Goal: Transaction & Acquisition: Book appointment/travel/reservation

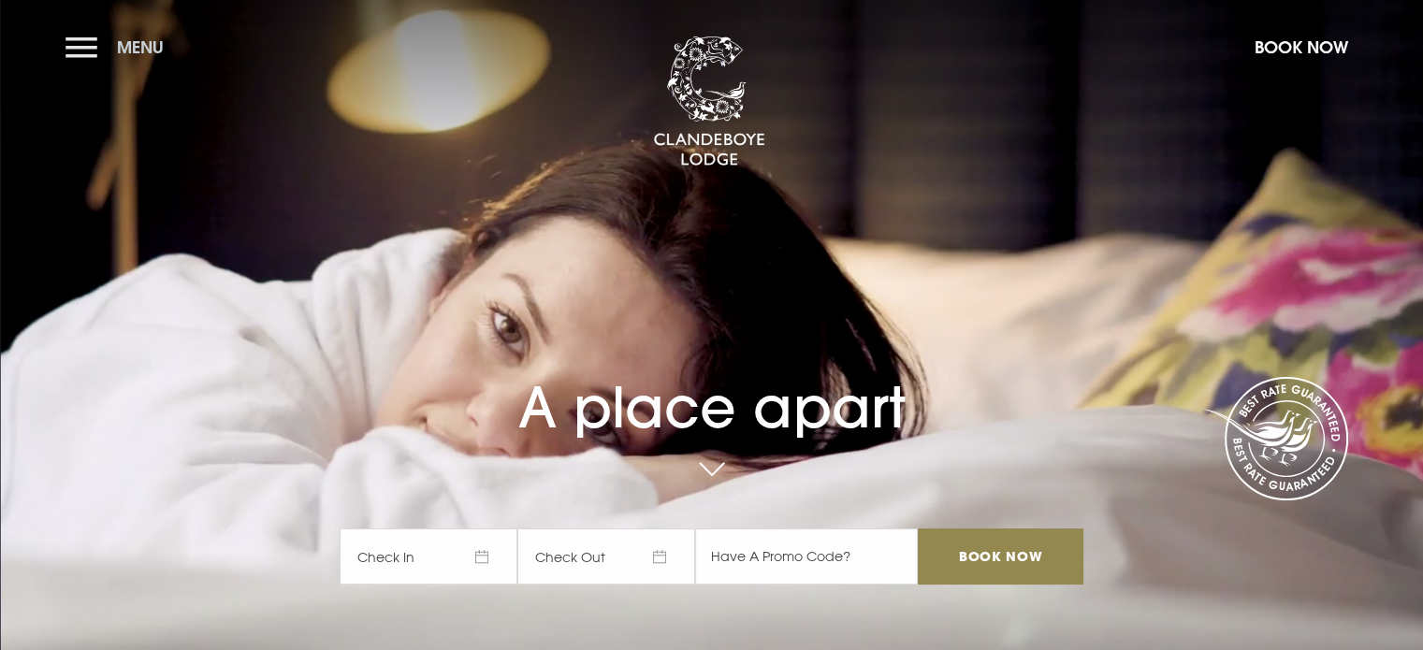
click at [74, 43] on button "Menu" at bounding box center [119, 47] width 108 height 40
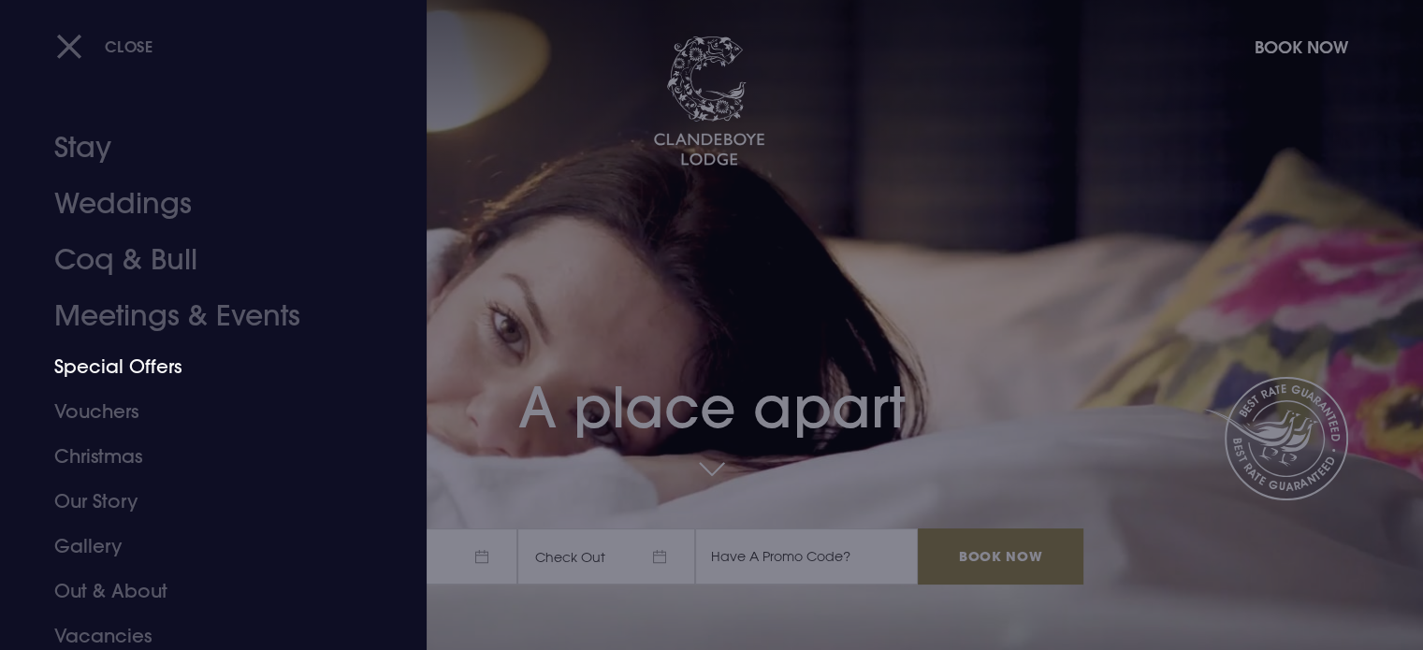
click at [136, 369] on link "Special Offers" at bounding box center [202, 366] width 296 height 45
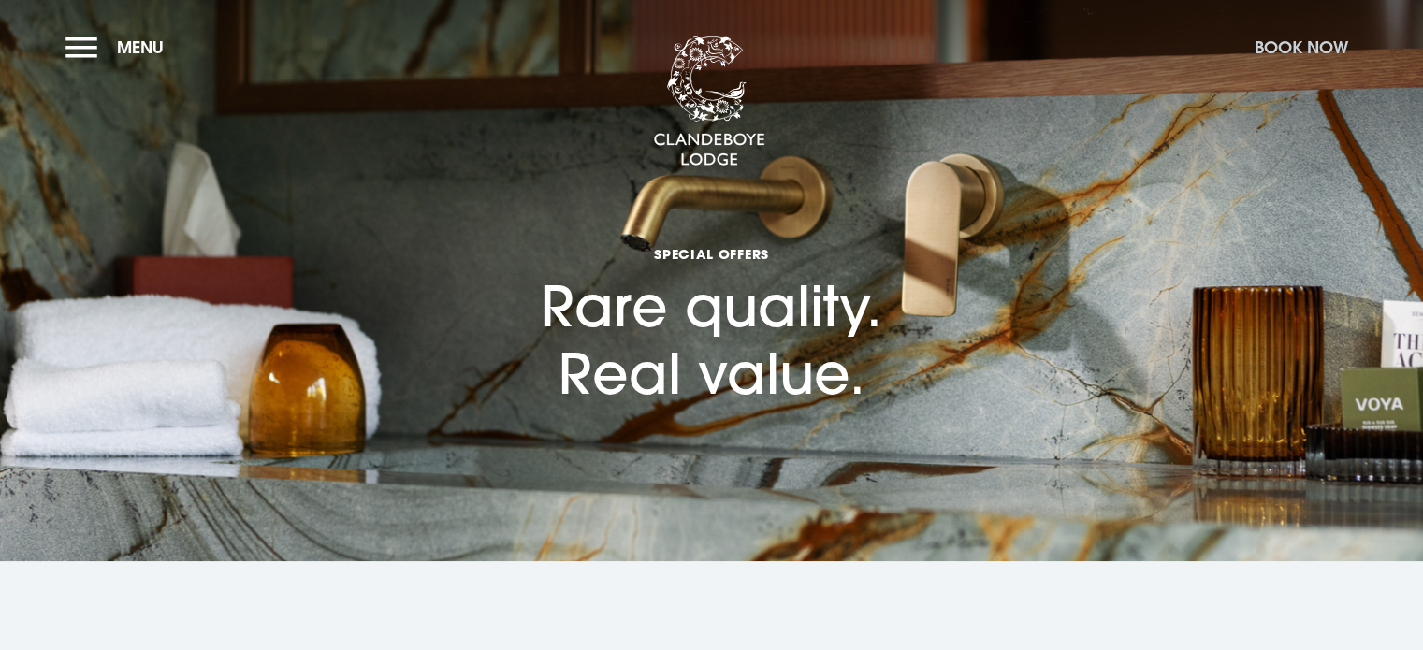
click at [1303, 48] on button "Book Now" at bounding box center [1301, 47] width 112 height 40
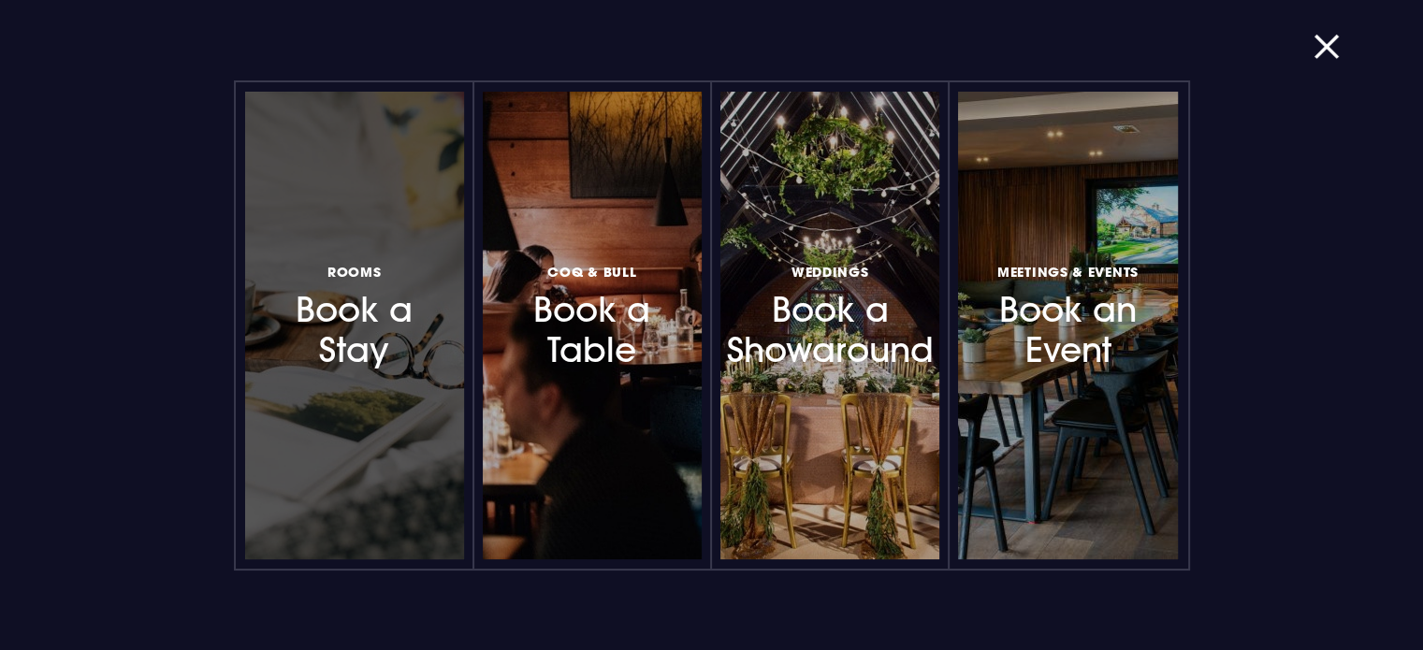
click at [340, 342] on h3 "Rooms Book a Stay" at bounding box center [354, 315] width 163 height 111
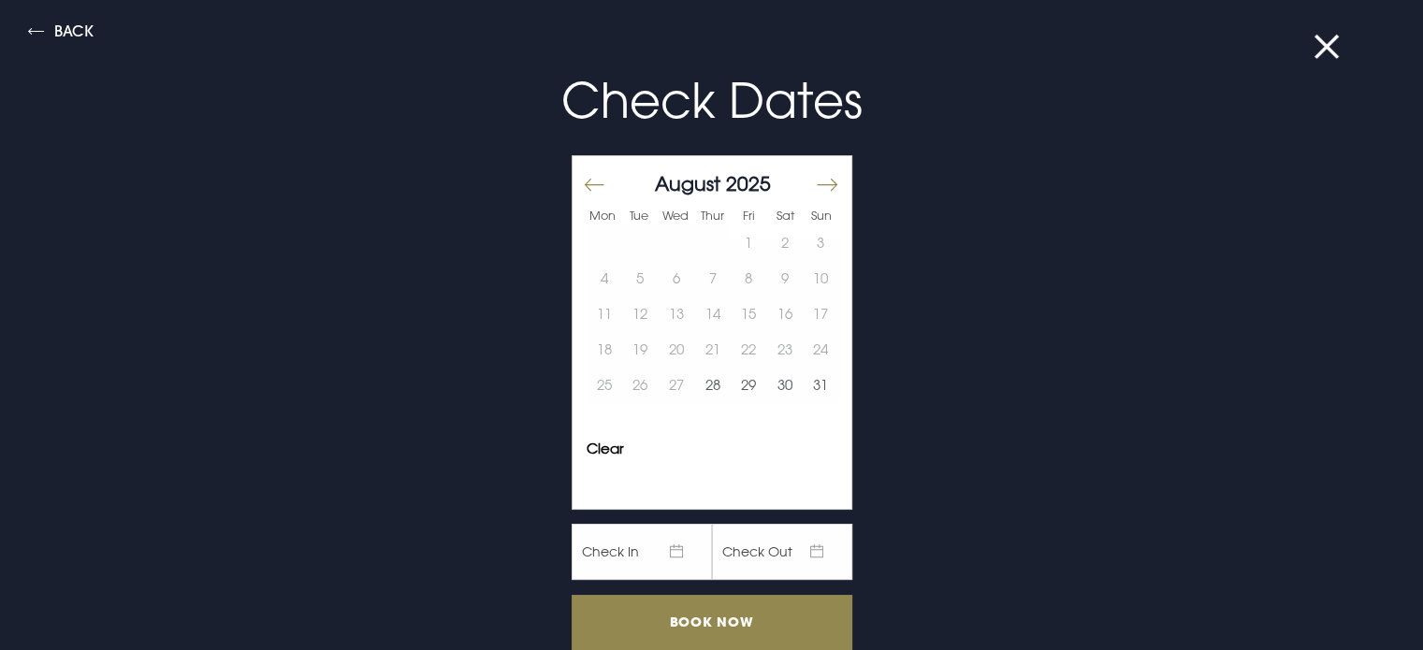
click at [819, 178] on button "Move forward to switch to the next month." at bounding box center [826, 184] width 22 height 39
click at [694, 337] on button "25" at bounding box center [712, 350] width 36 height 36
click at [731, 345] on button "26" at bounding box center [749, 350] width 36 height 36
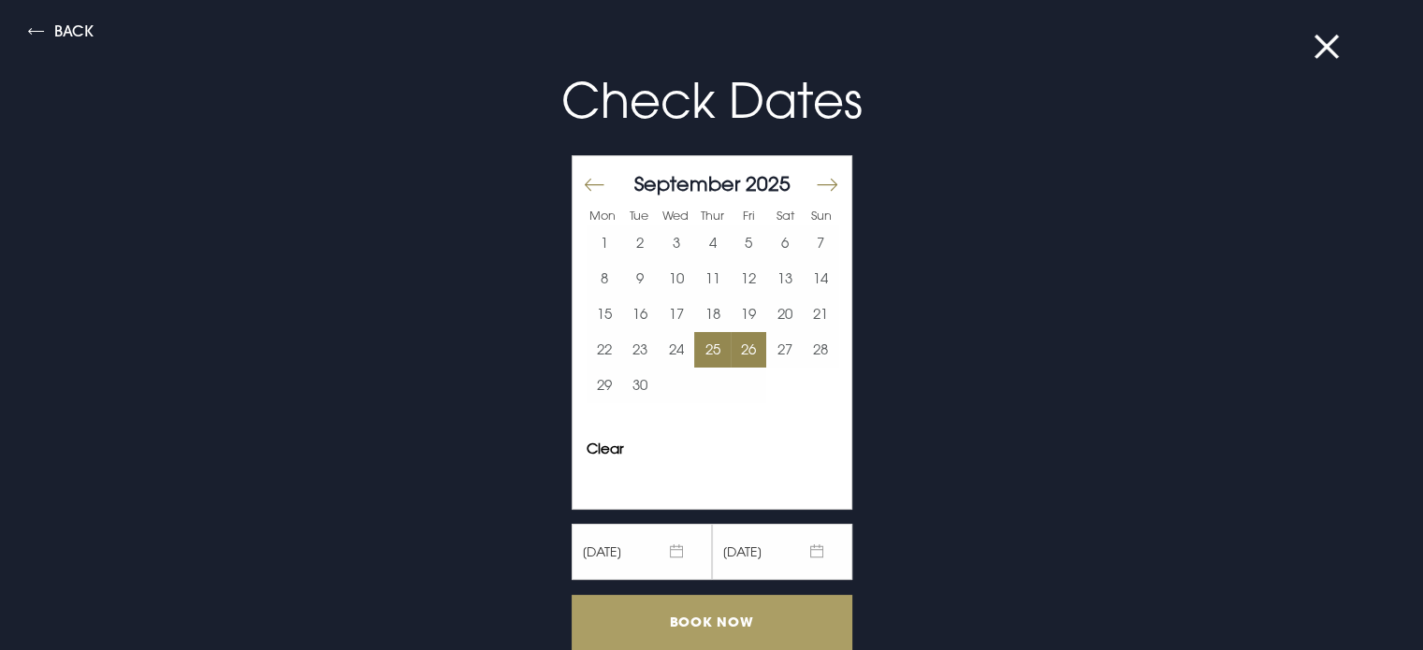
click at [707, 620] on input "Book Now" at bounding box center [712, 622] width 281 height 55
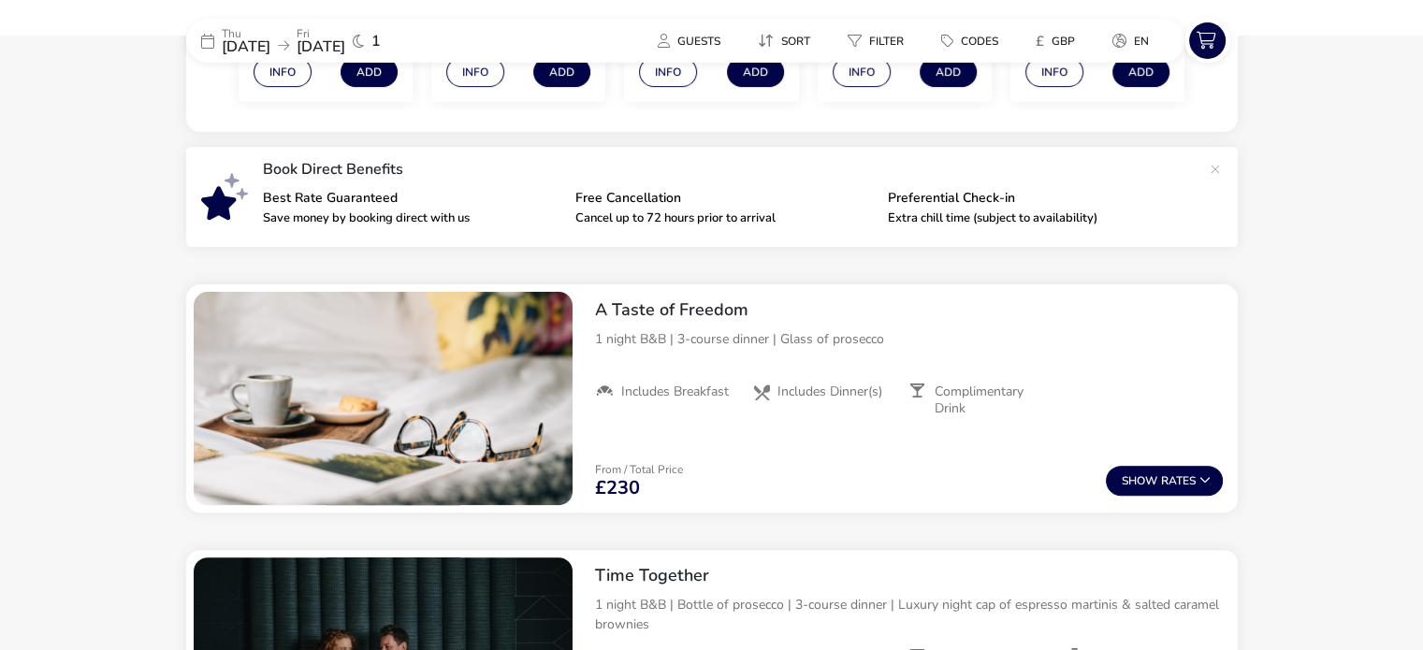
scroll to position [569, 0]
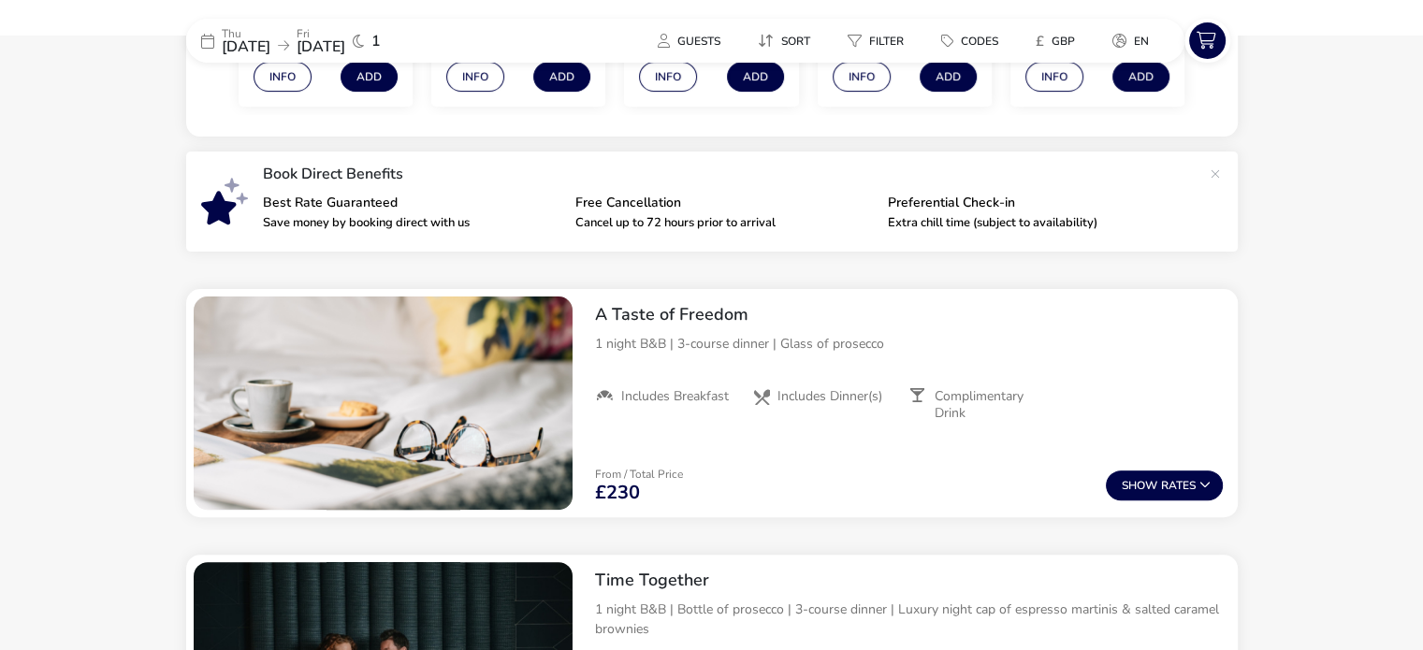
drag, startPoint x: 1403, startPoint y: 118, endPoint x: 1410, endPoint y: 106, distance: 13.8
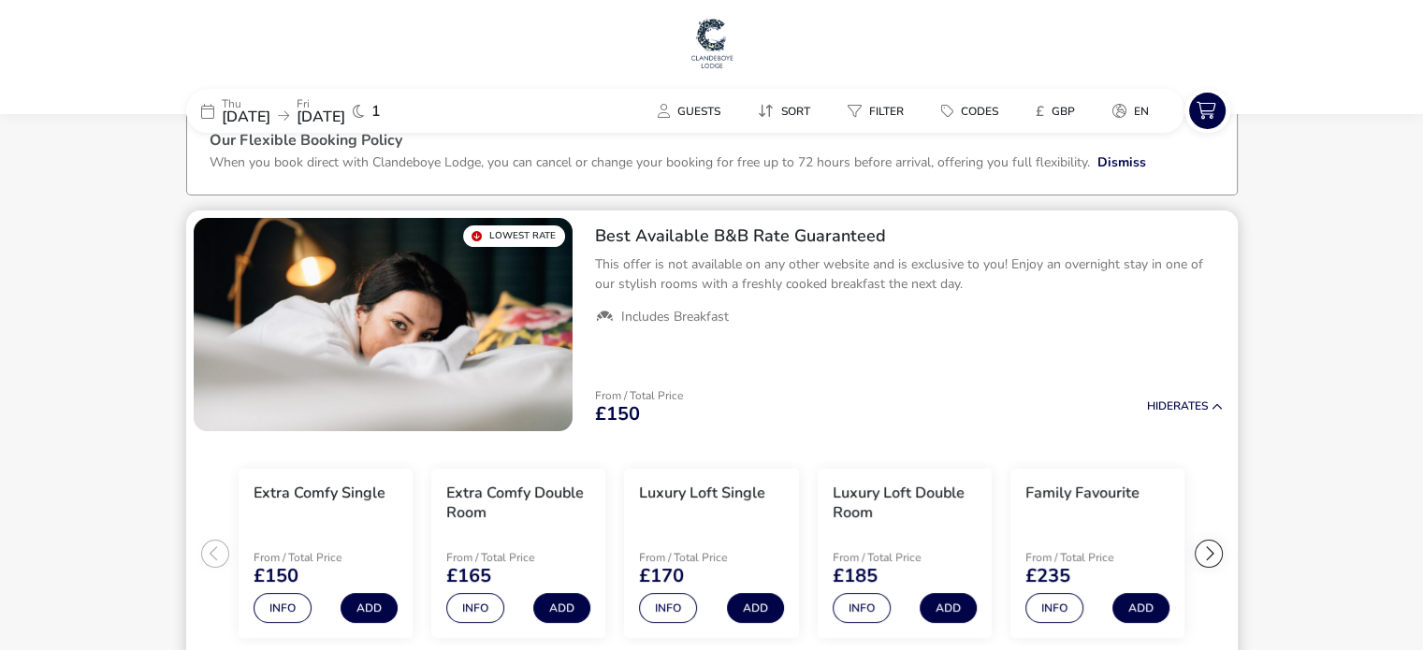
scroll to position [0, 0]
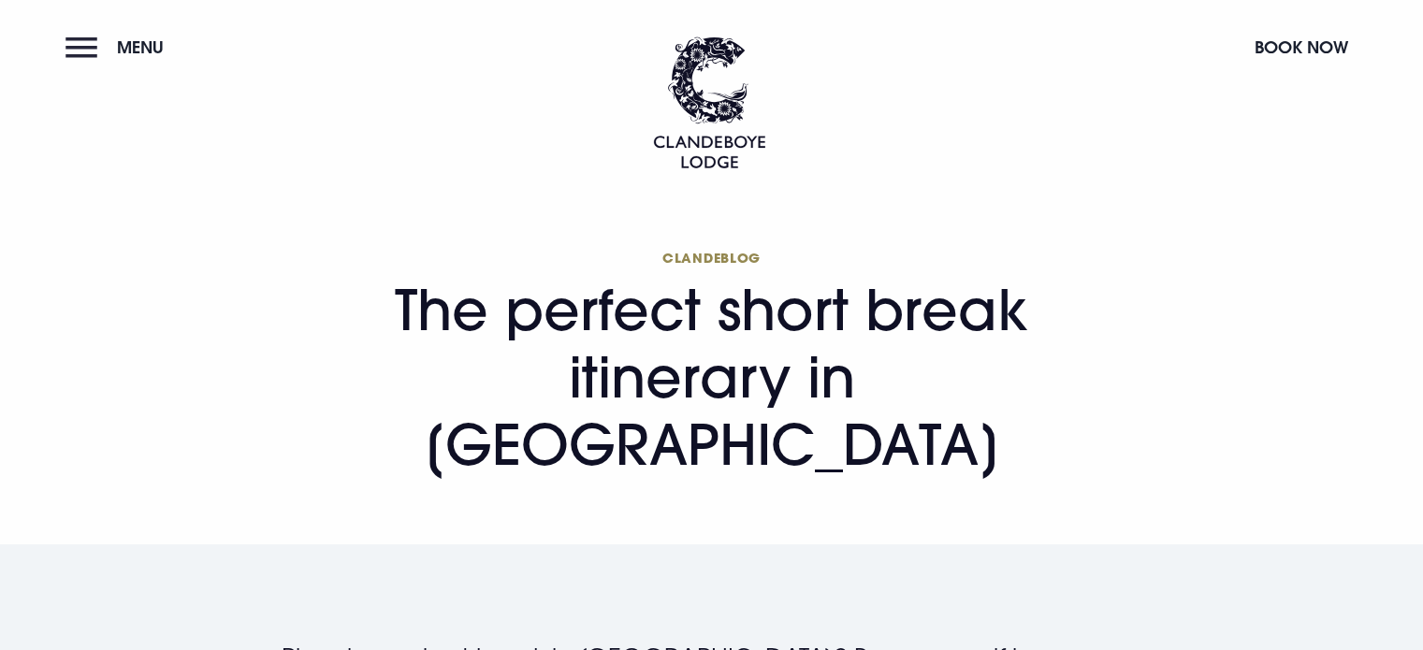
click at [77, 51] on button "Menu" at bounding box center [119, 47] width 108 height 40
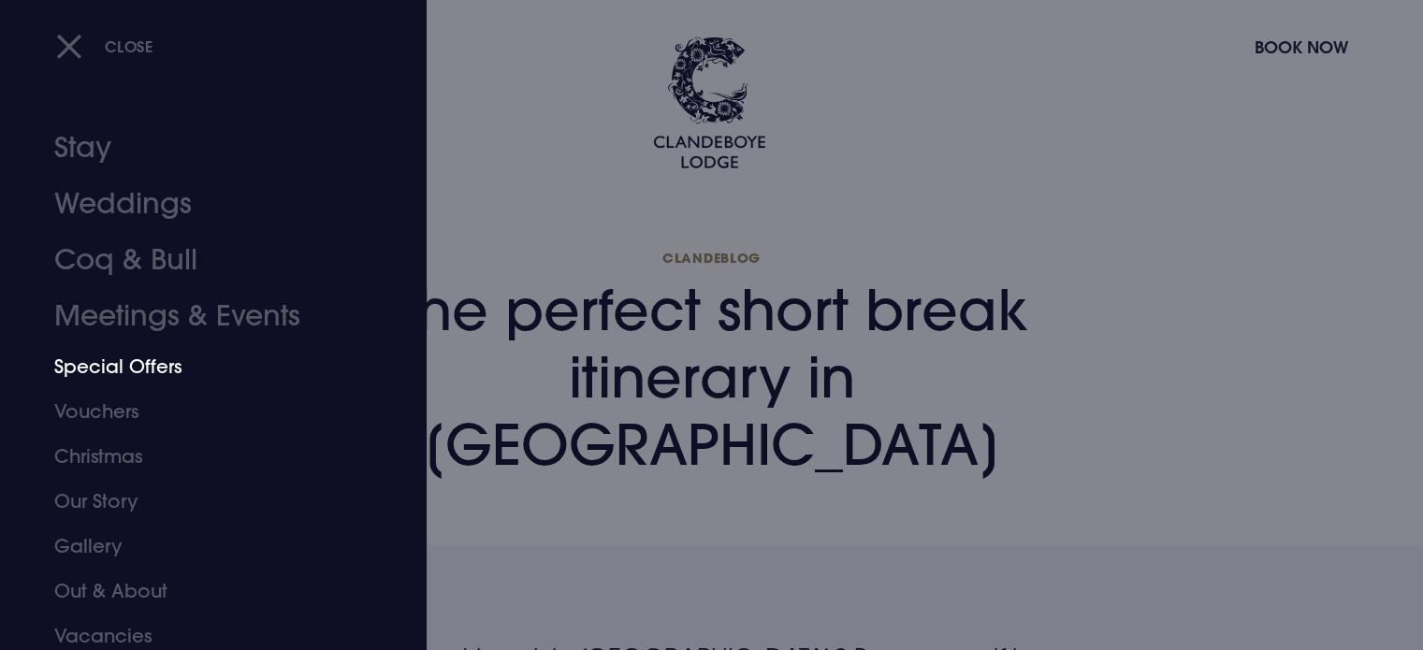
click at [138, 356] on link "Special Offers" at bounding box center [202, 366] width 296 height 45
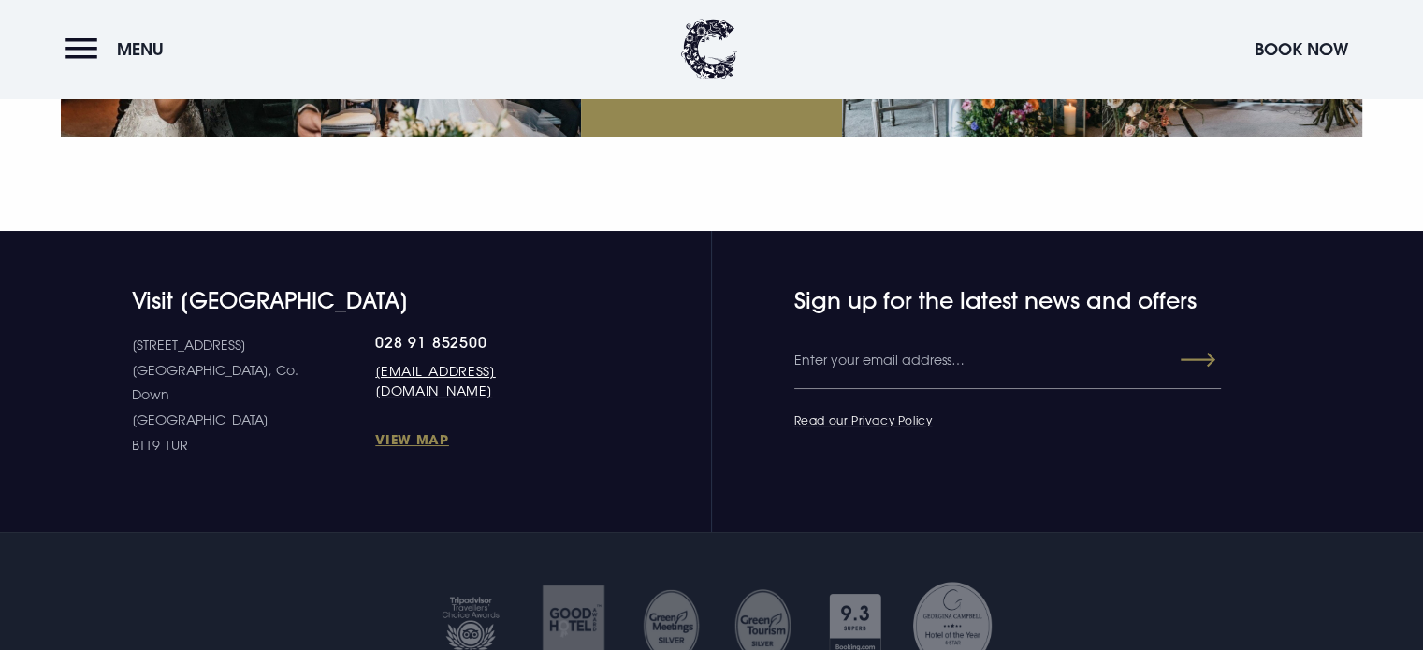
scroll to position [7207, 0]
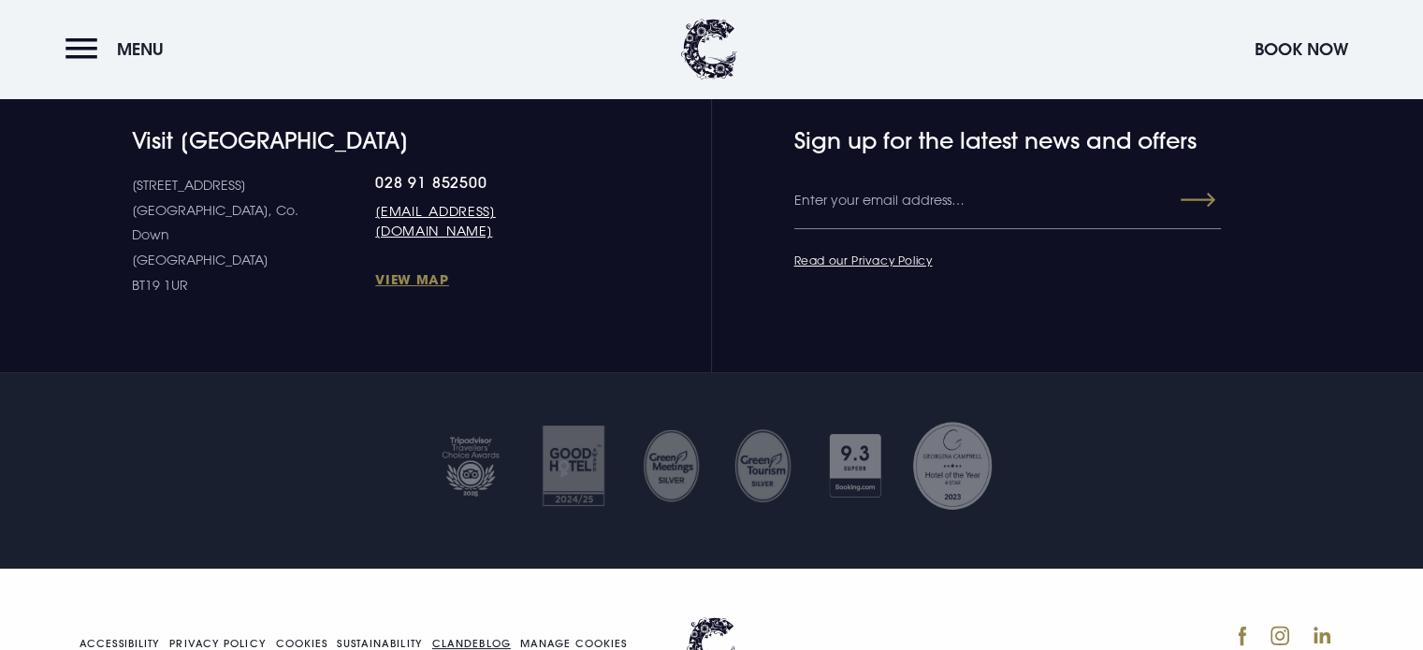
click at [447, 639] on link "Clandeblog" at bounding box center [471, 644] width 79 height 10
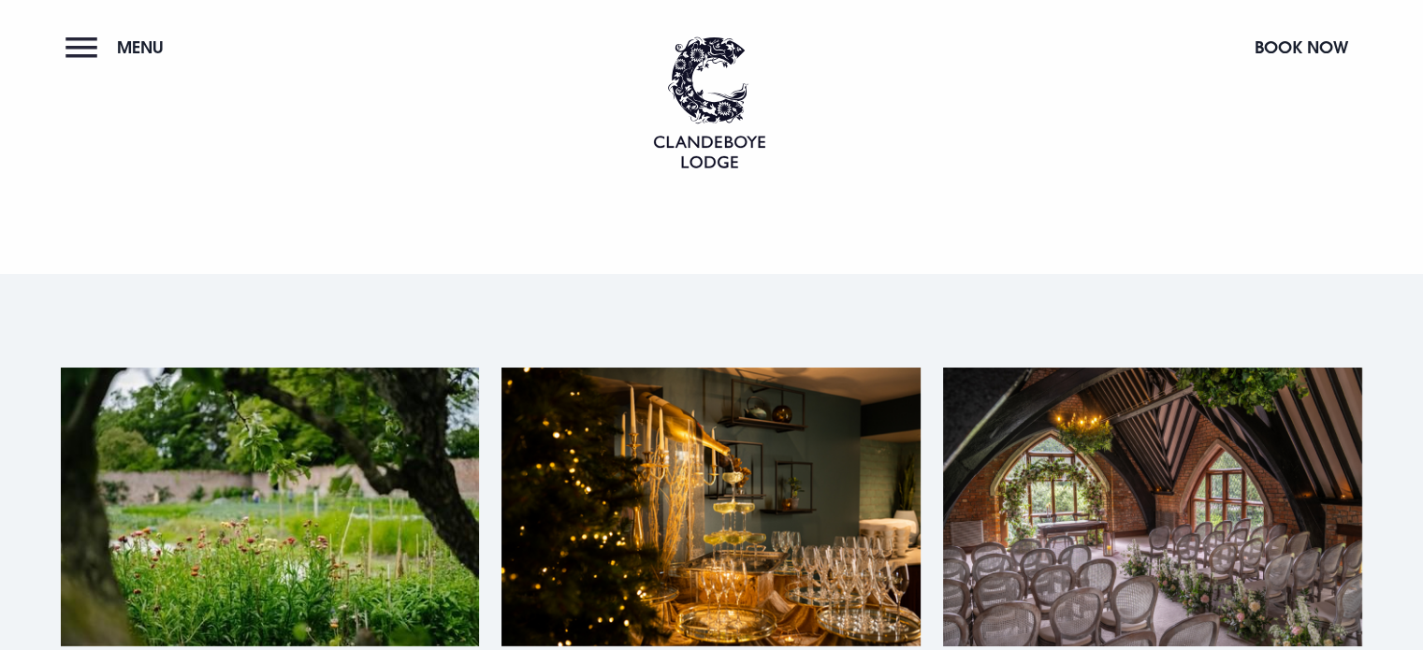
click at [75, 42] on button "Menu" at bounding box center [119, 47] width 108 height 40
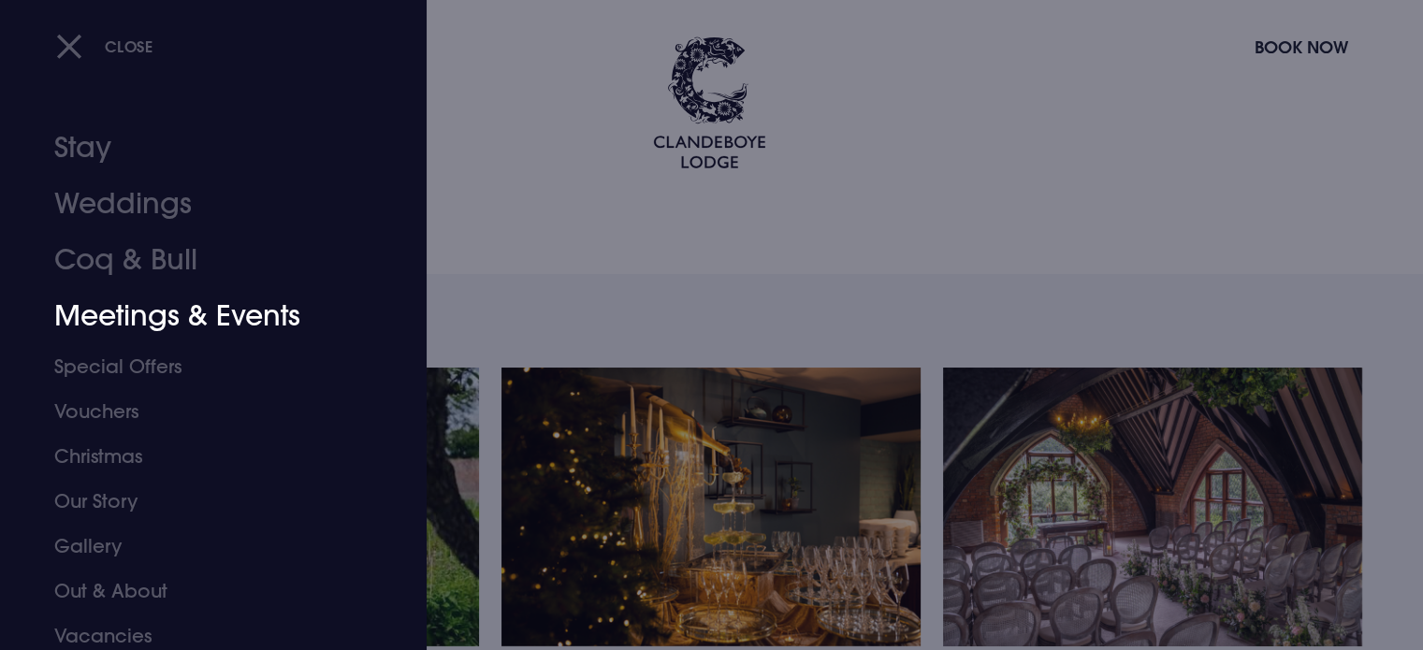
click at [135, 317] on link "Meetings & Events" at bounding box center [202, 316] width 296 height 56
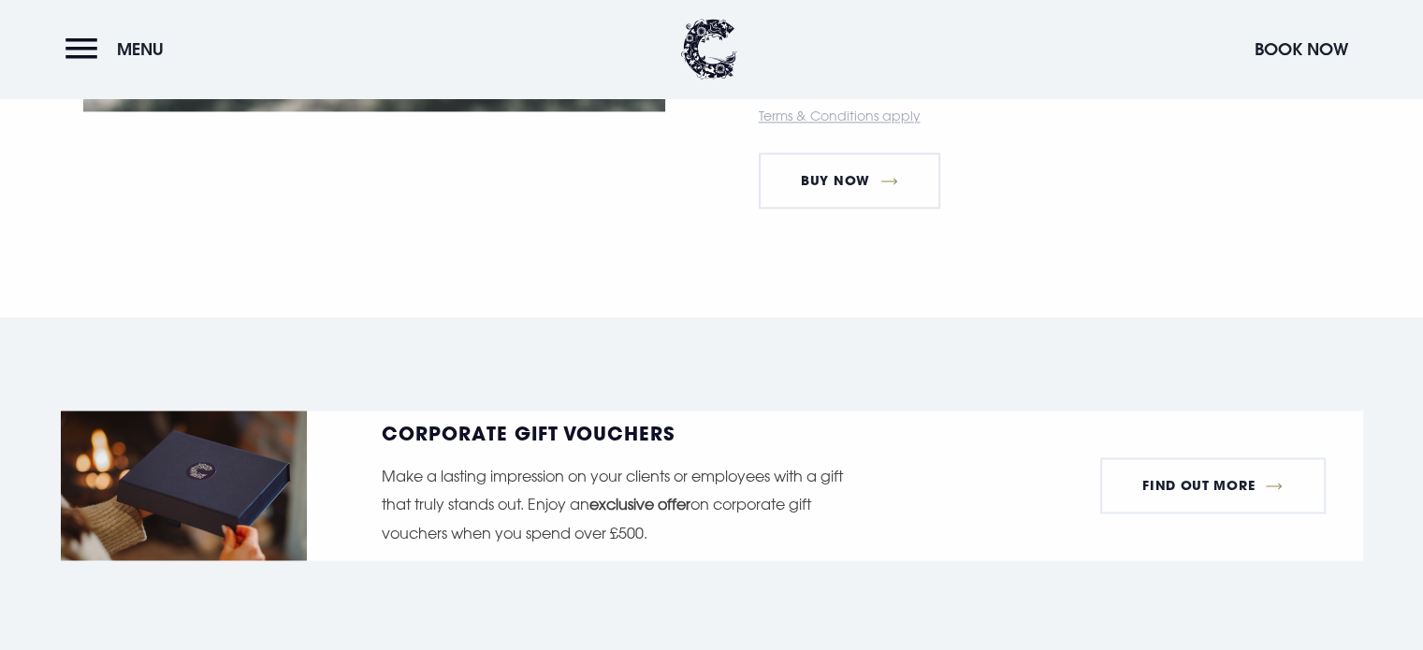
scroll to position [2960, 0]
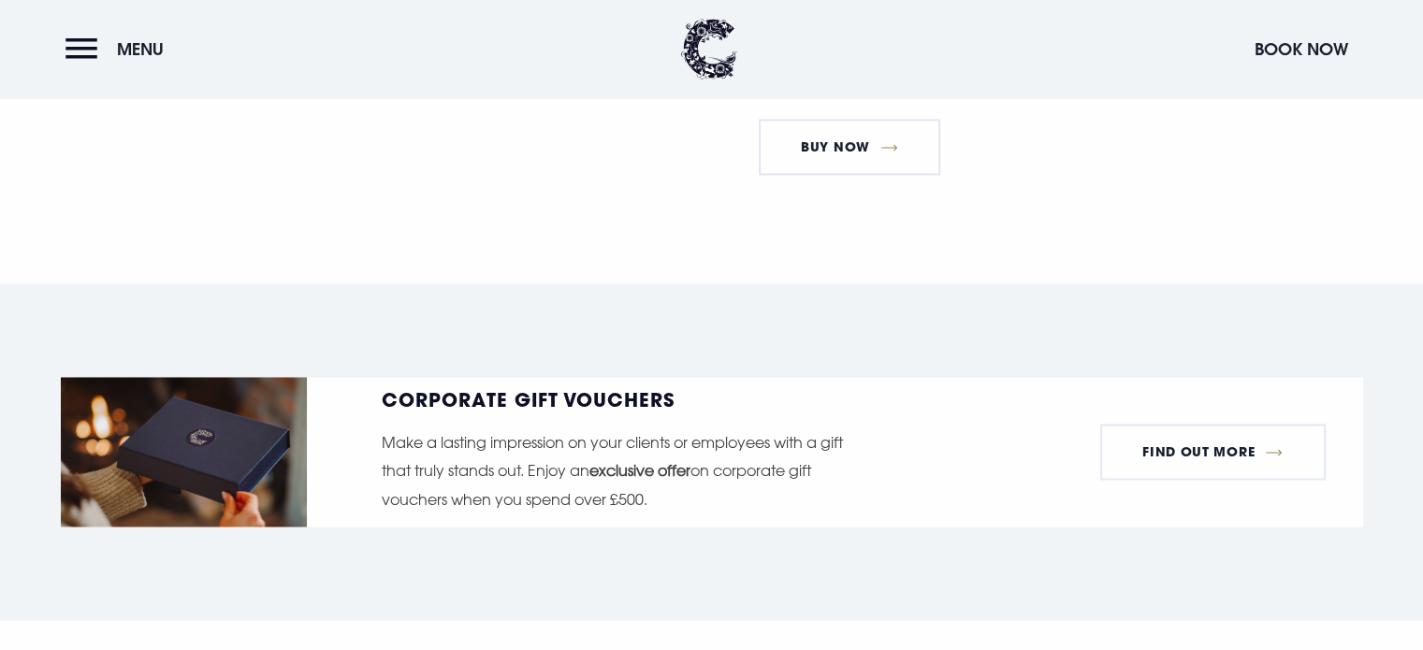
click at [386, 394] on h5 "Corporate Gift Vouchers" at bounding box center [621, 399] width 478 height 19
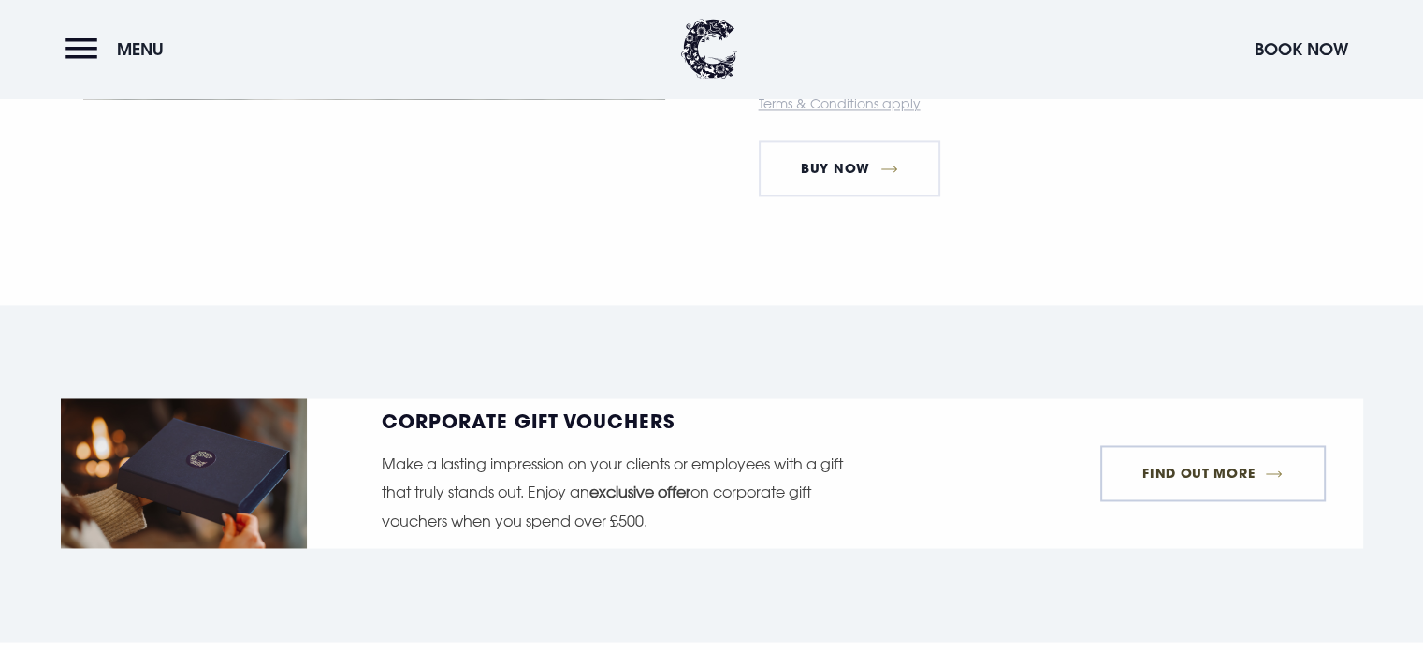
click at [1205, 468] on link "FIND OUT MORE" at bounding box center [1212, 473] width 225 height 56
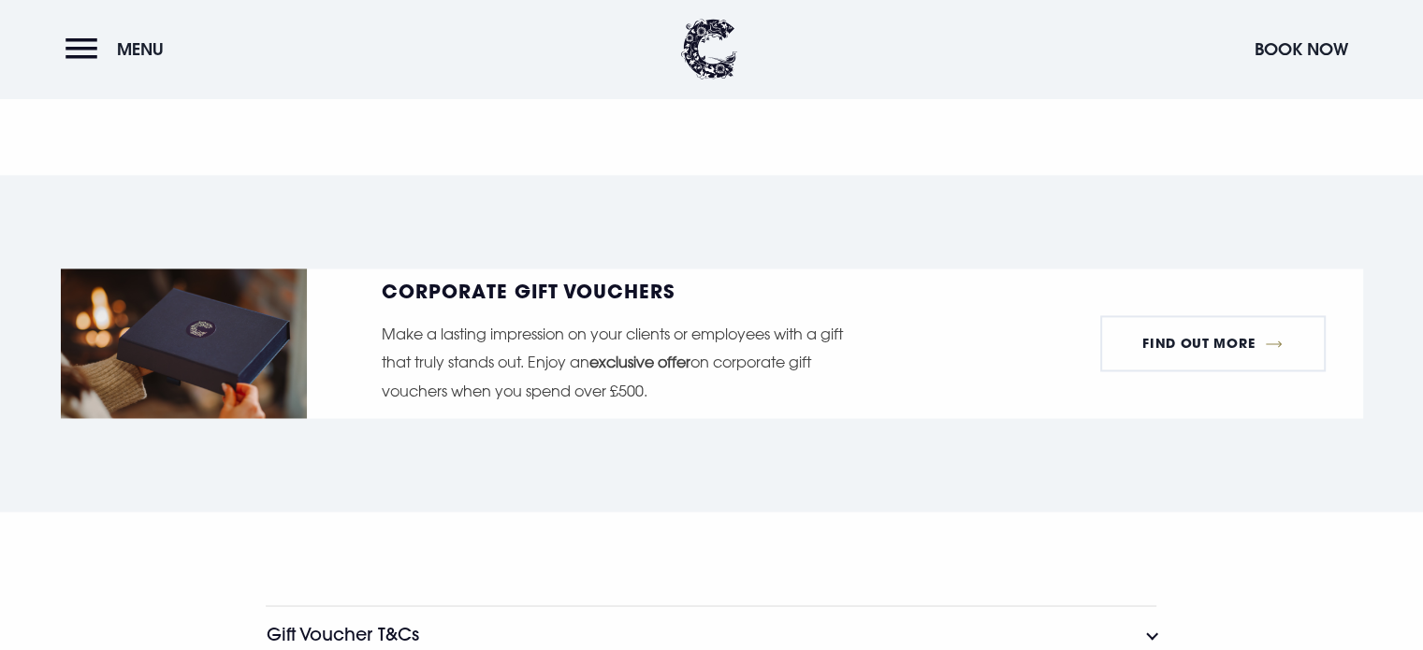
scroll to position [3091, 0]
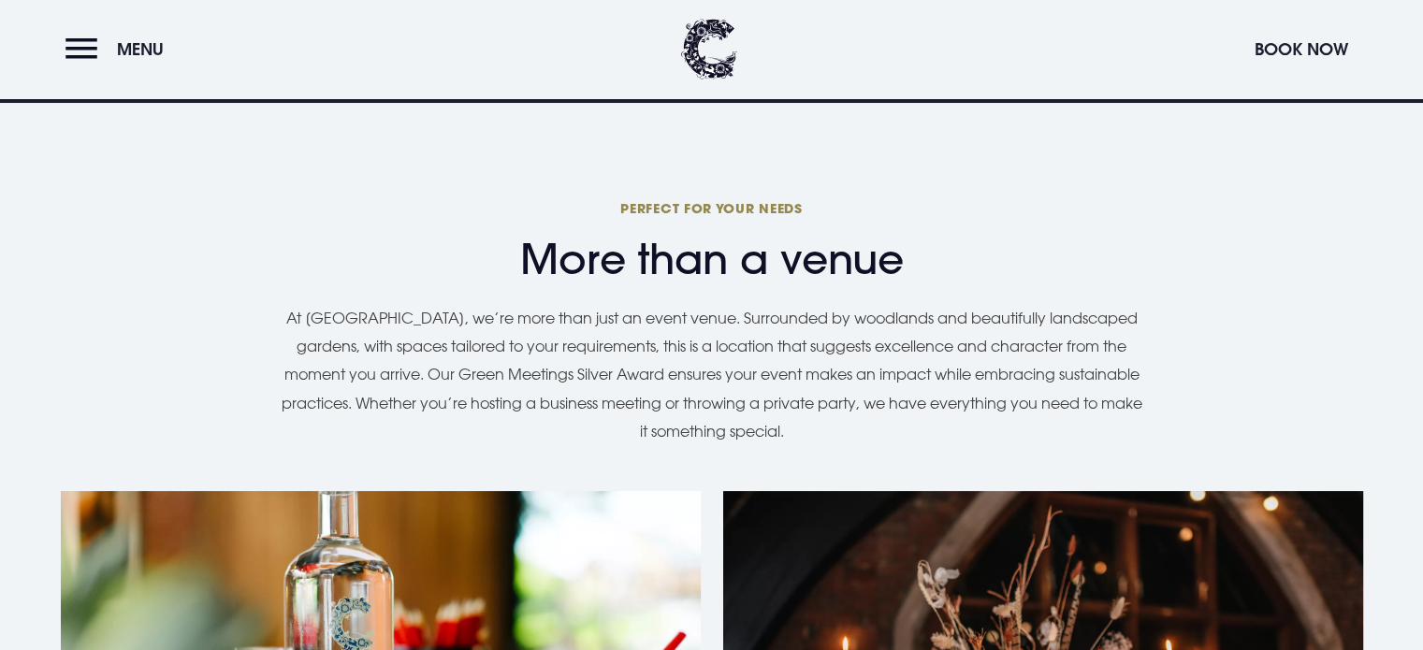
scroll to position [1497, 0]
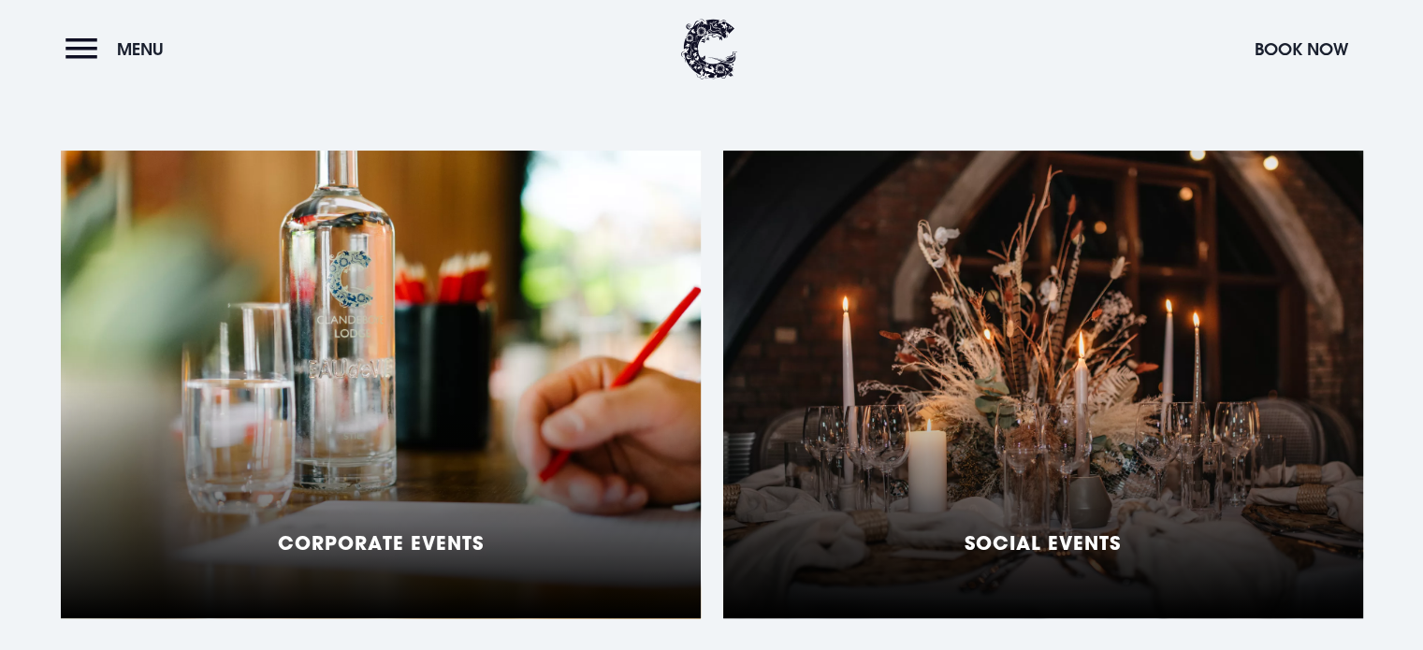
click at [414, 348] on div "Corporate Events" at bounding box center [381, 385] width 640 height 468
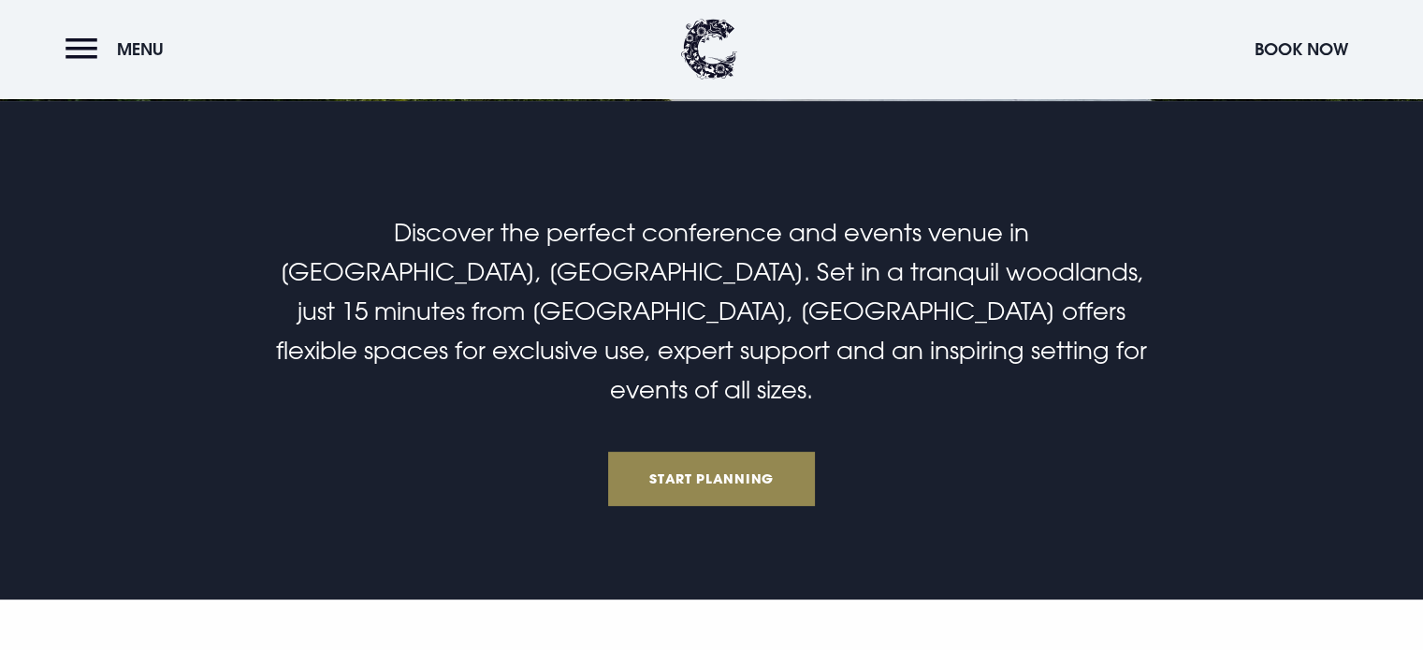
scroll to position [468, 0]
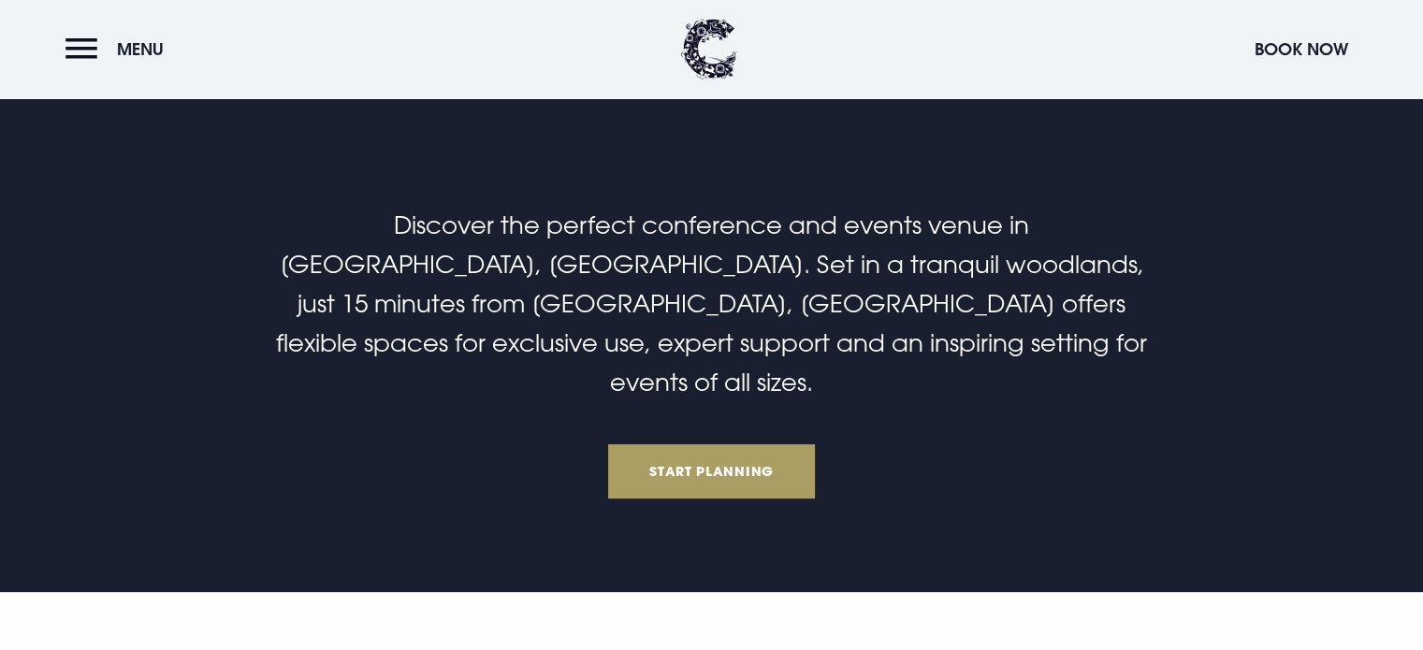
click at [725, 444] on link "Start Planning" at bounding box center [712, 471] width 208 height 54
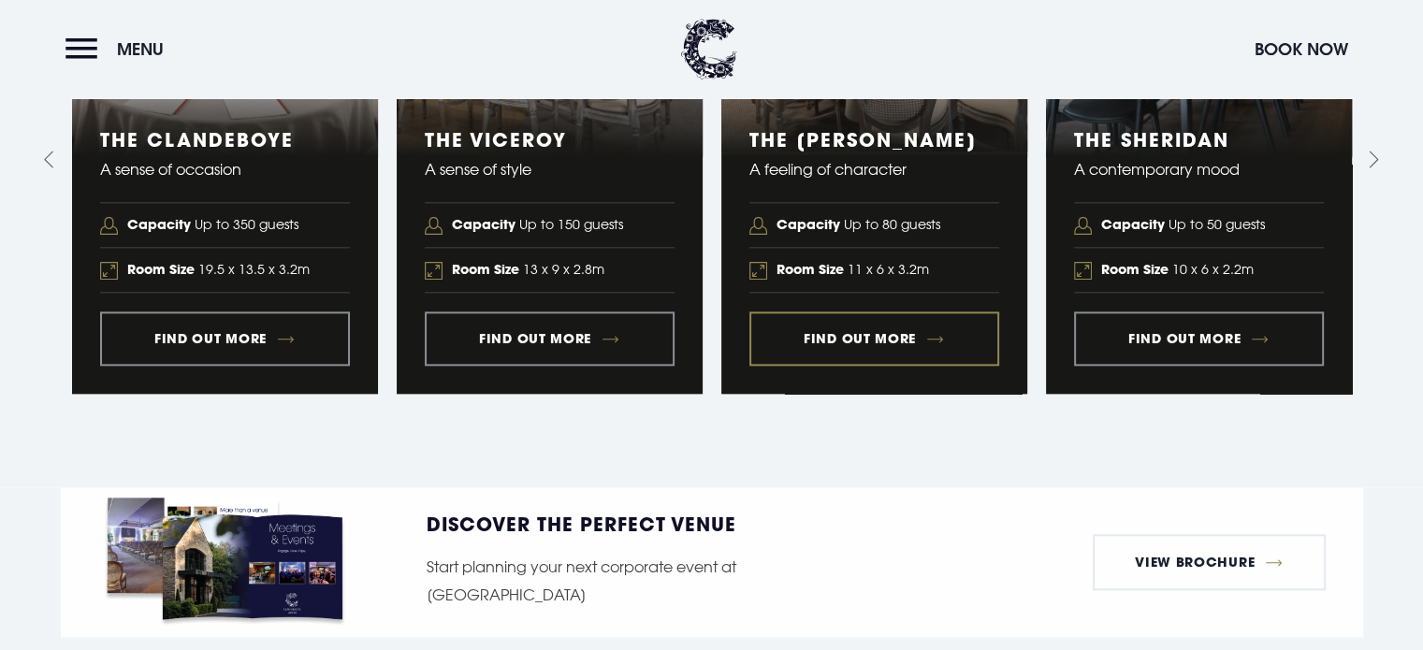
scroll to position [1635, 0]
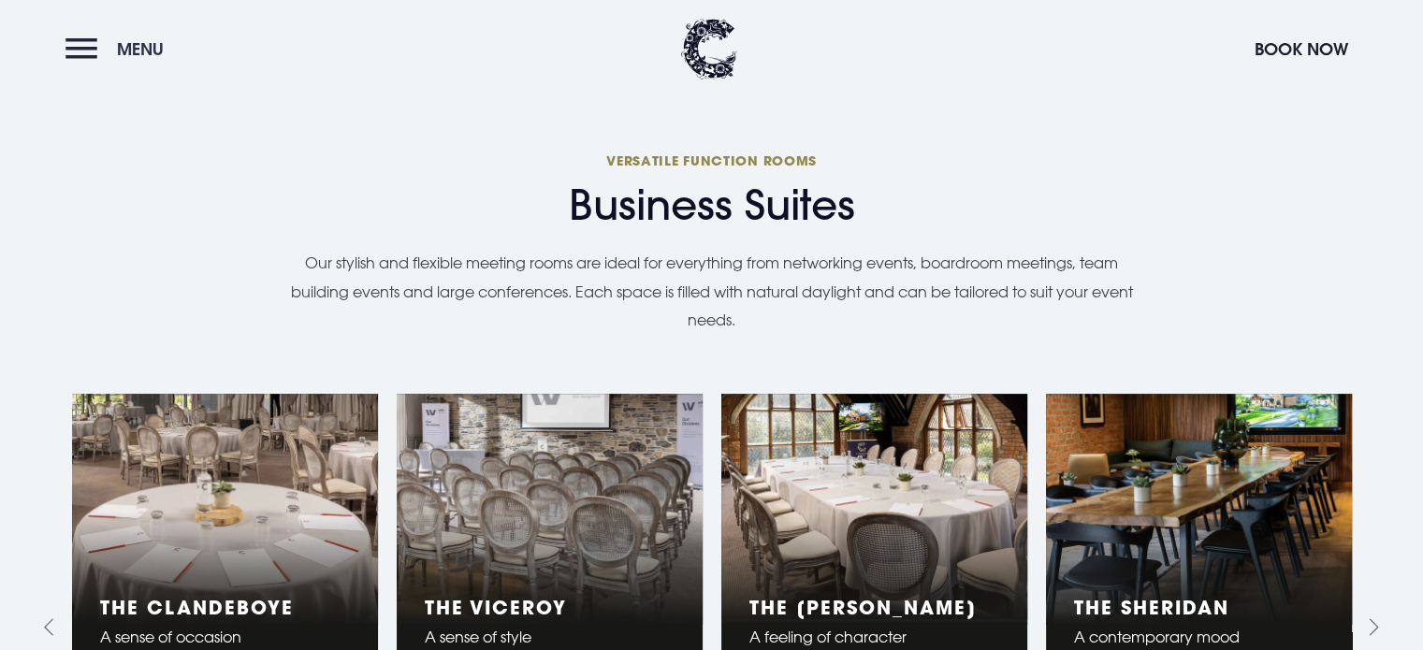
click at [79, 43] on button "Menu" at bounding box center [119, 49] width 108 height 40
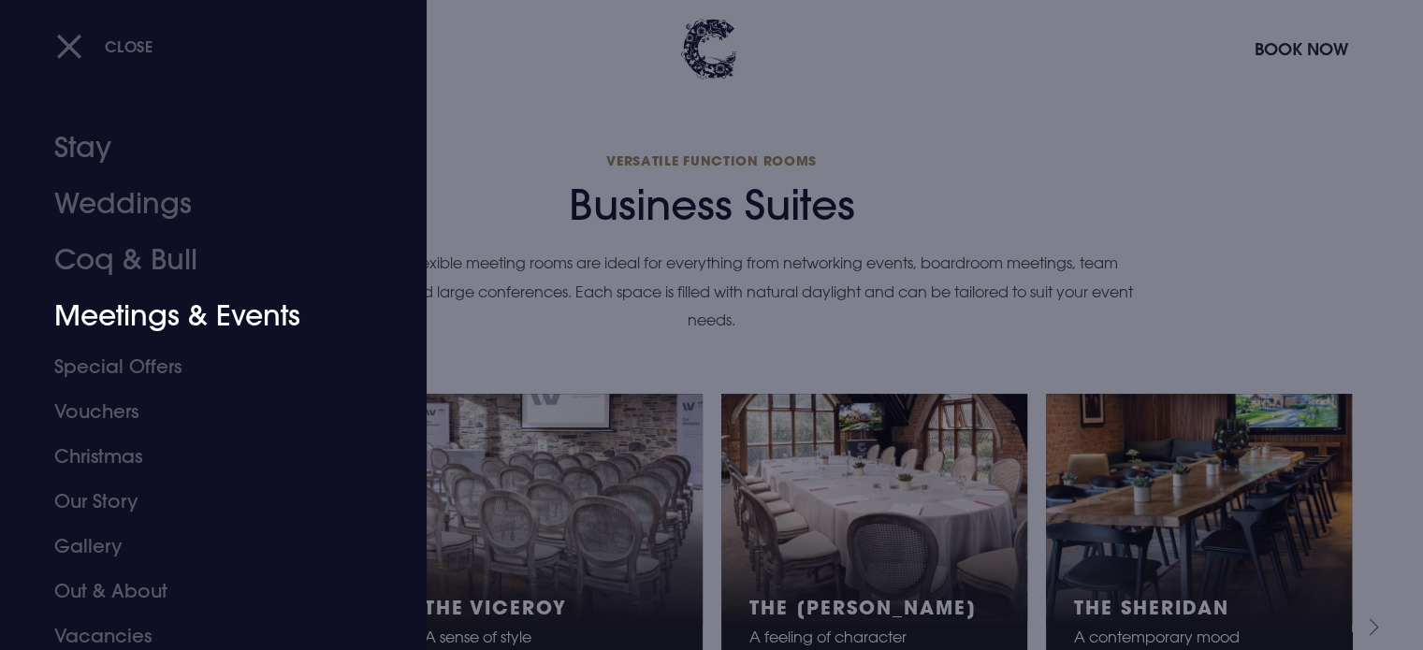
click at [172, 321] on link "Meetings & Events" at bounding box center [202, 316] width 296 height 56
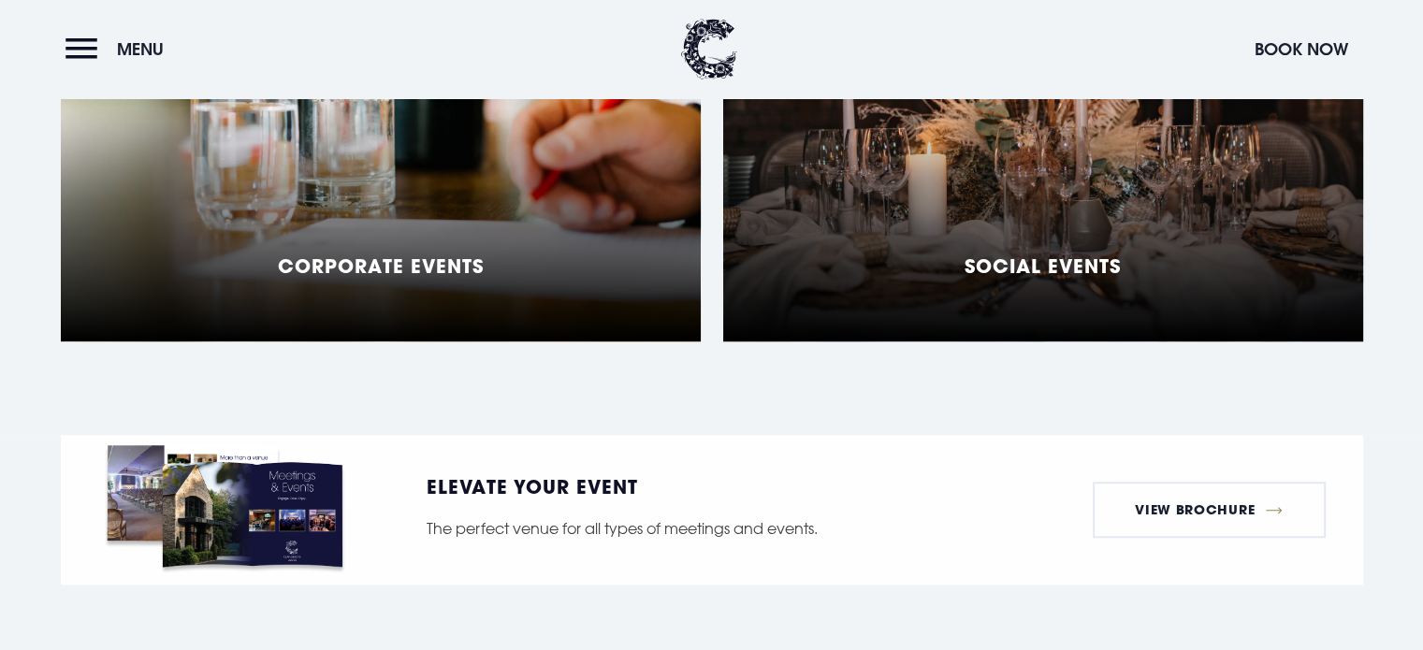
scroll to position [1797, 0]
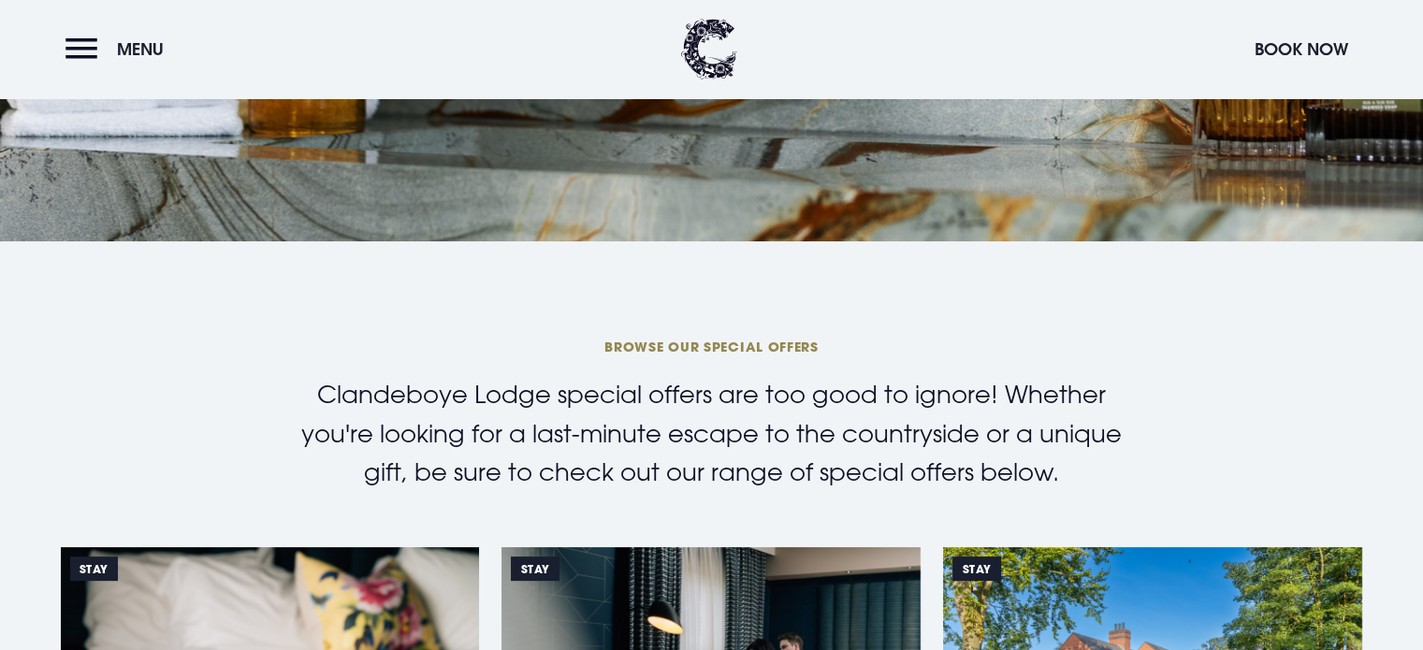
scroll to position [374, 0]
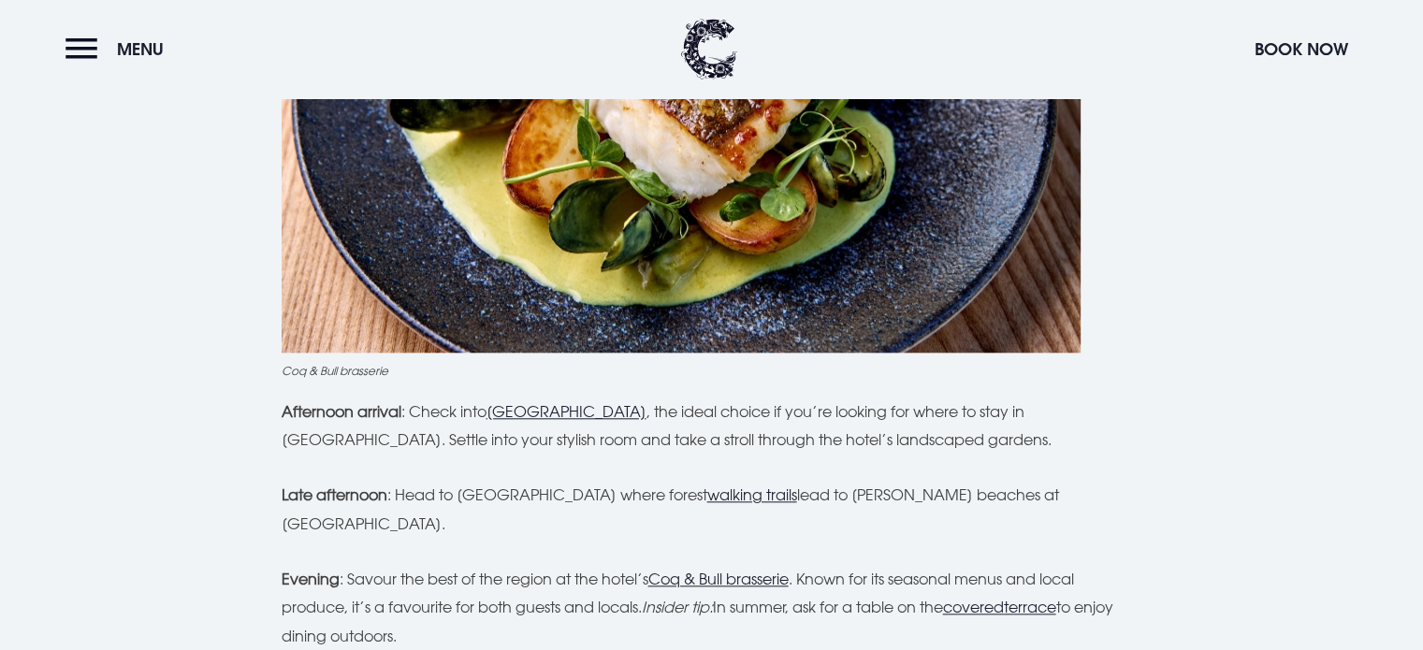
scroll to position [2111, 0]
